Goal: Task Accomplishment & Management: Complete application form

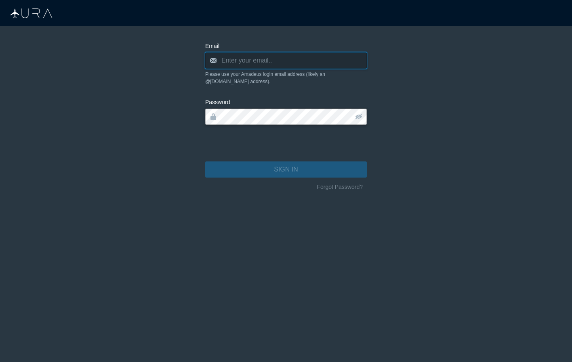
type input "[PERSON_NAME][EMAIL_ADDRESS][DOMAIN_NAME]"
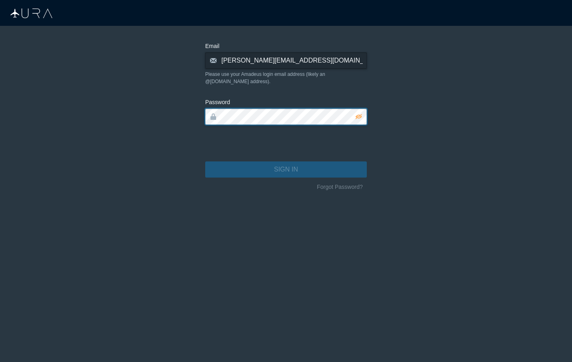
click at [286, 162] on button "SIGN IN" at bounding box center [286, 170] width 162 height 16
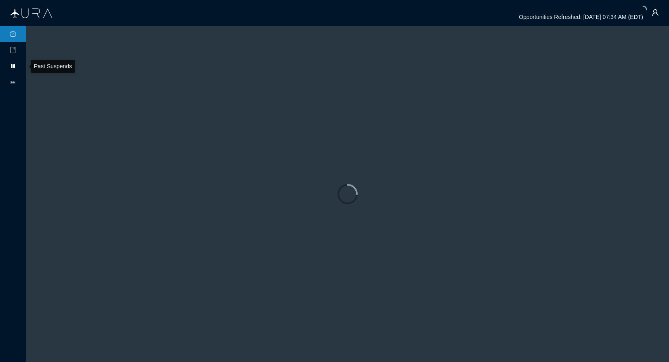
click at [10, 67] on icon "pause" at bounding box center [13, 66] width 6 height 6
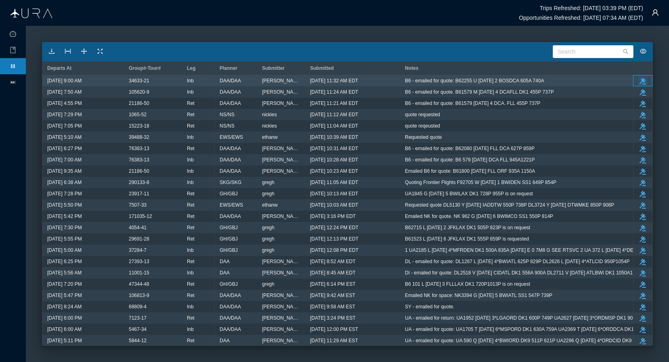
click at [571, 82] on icon "button" at bounding box center [643, 81] width 6 height 6
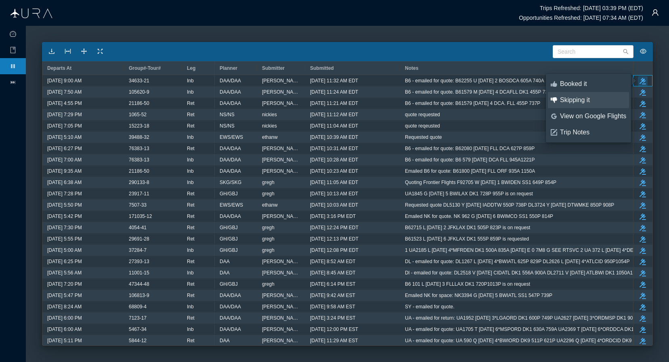
click at [571, 103] on div "Skipping it" at bounding box center [593, 100] width 66 height 9
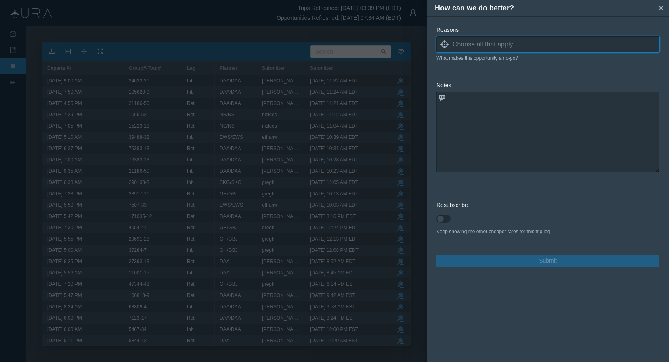
click at [495, 47] on input at bounding box center [556, 44] width 207 height 12
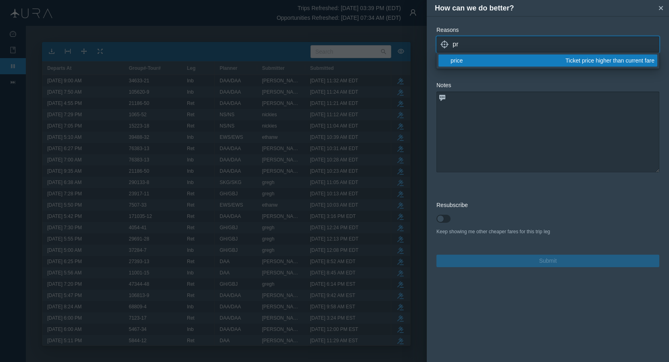
type input "pr"
click at [461, 60] on div "price" at bounding box center [507, 61] width 112 height 8
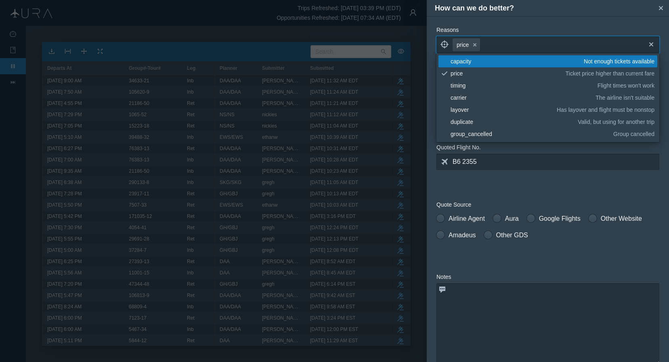
click at [571, 187] on form "Reasons locate price small-cross cross blank capacity Not enough tickets availa…" at bounding box center [548, 242] width 223 height 433
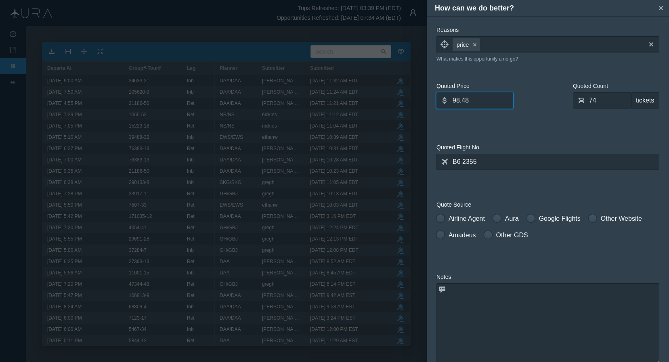
drag, startPoint x: 483, startPoint y: 100, endPoint x: 357, endPoint y: 95, distance: 126.5
click at [357, 95] on div "How can we do better? small-cross Reasons locate price small-cross cross What m…" at bounding box center [334, 181] width 669 height 362
type input "202.35"
click at [571, 100] on input "74" at bounding box center [602, 100] width 59 height 16
type input "0"
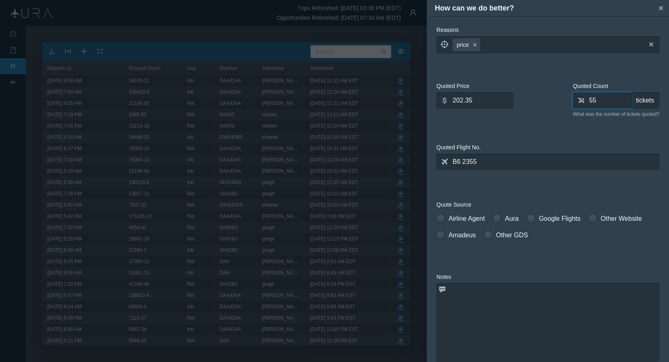
type input "55"
click at [492, 290] on textarea at bounding box center [548, 324] width 223 height 81
type textarea "B"
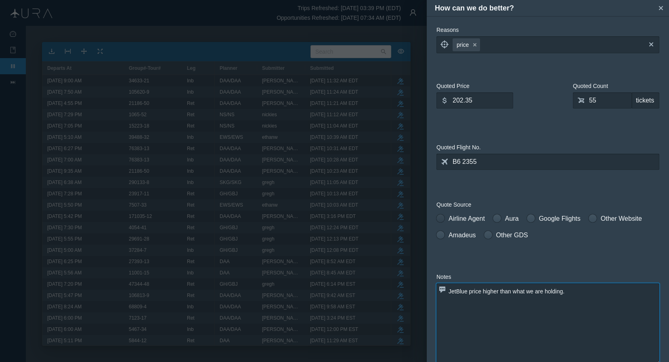
type textarea "JetBlue price higher than what we are holding."
click at [441, 221] on span at bounding box center [441, 218] width 8 height 8
click at [441, 220] on input "Airline Agent" at bounding box center [440, 217] width 6 height 6
radio input "true"
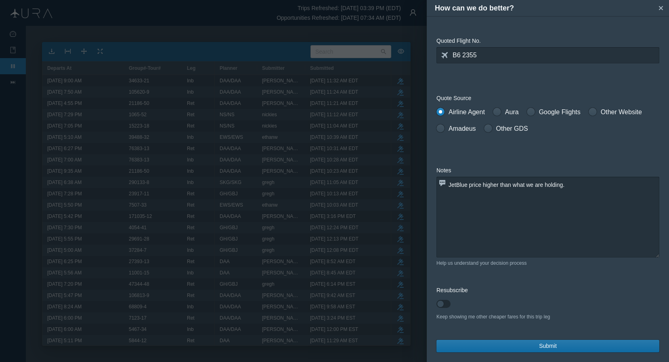
scroll to position [107, 0]
click at [553, 343] on span "Submit" at bounding box center [548, 346] width 18 height 8
